Goal: Navigation & Orientation: Go to known website

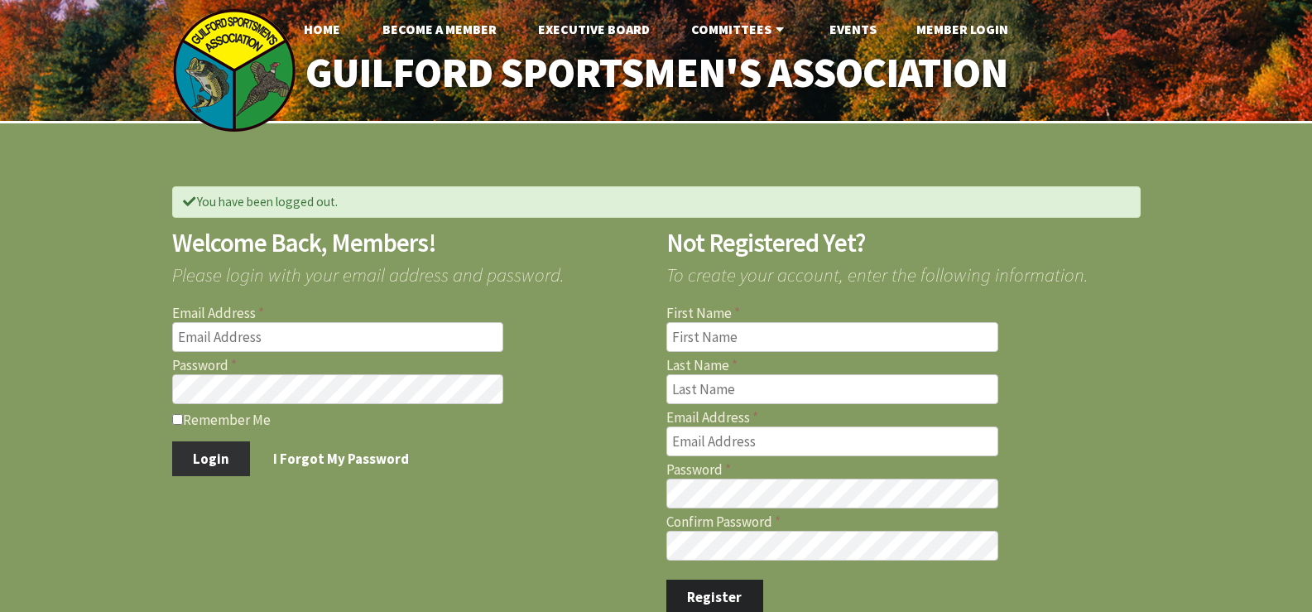
type input "[EMAIL_ADDRESS][DOMAIN_NAME]"
click at [201, 455] on button "Login" at bounding box center [211, 458] width 79 height 35
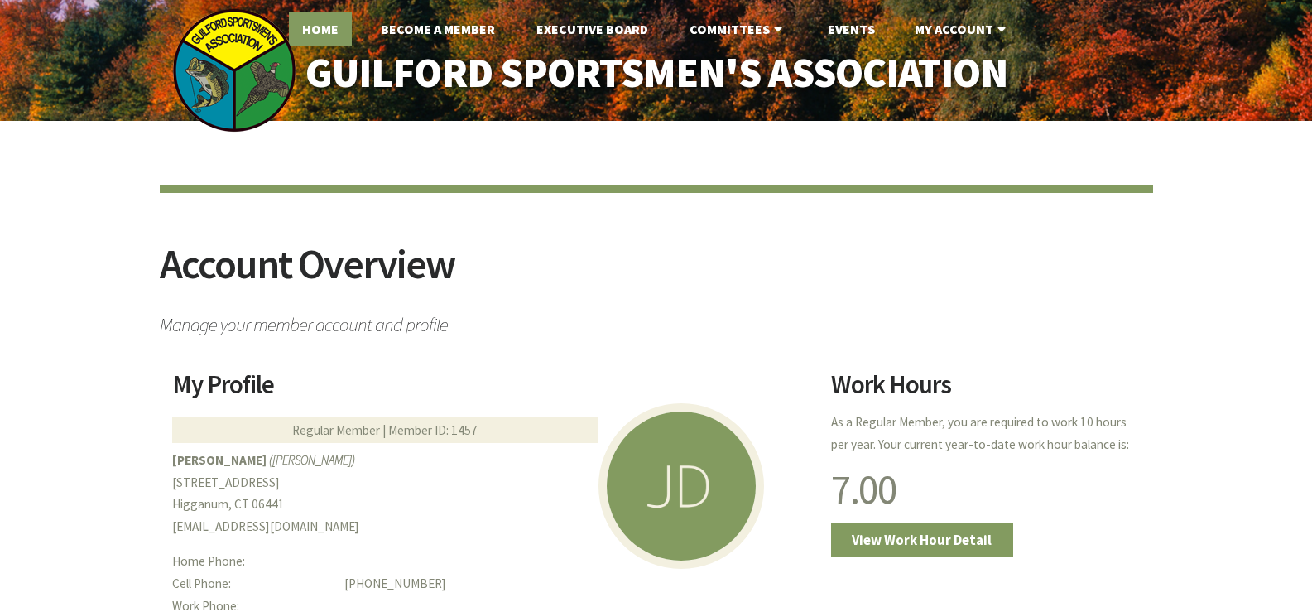
click at [322, 31] on link "Home" at bounding box center [320, 28] width 63 height 33
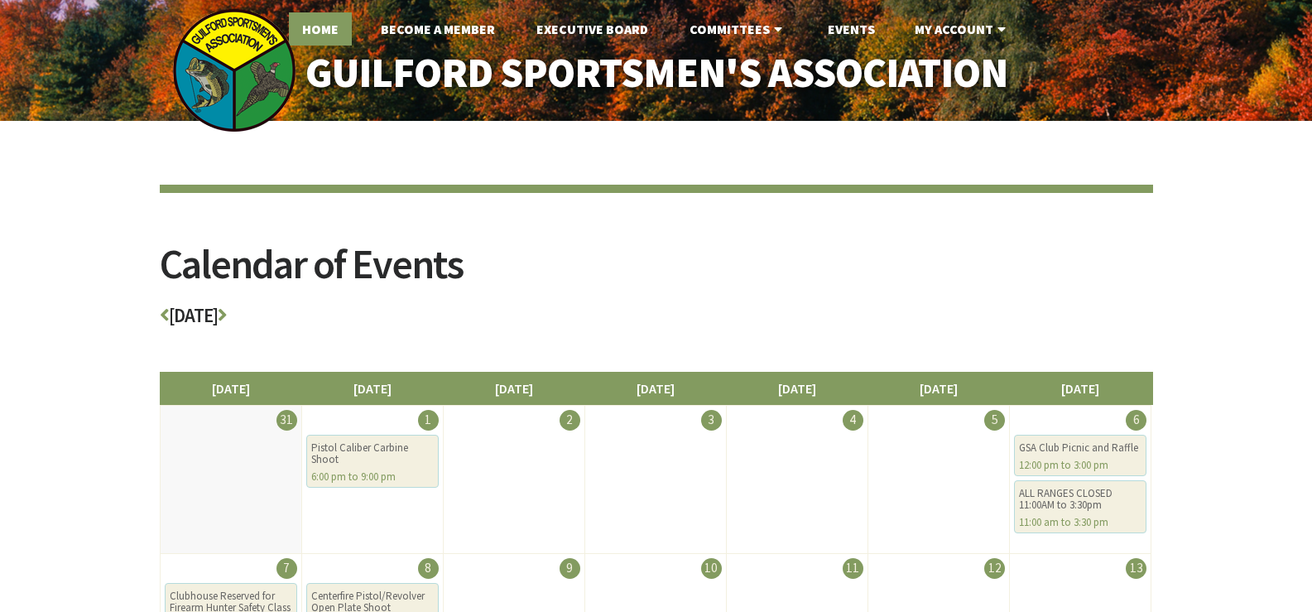
click at [320, 28] on link "Home" at bounding box center [320, 28] width 63 height 33
